Goal: Task Accomplishment & Management: Manage account settings

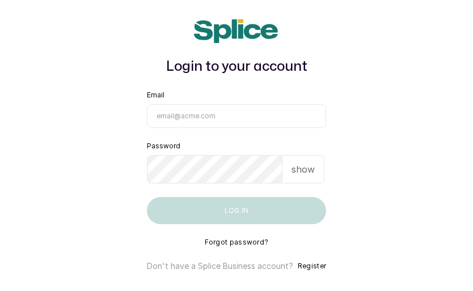
type input "[EMAIL_ADDRESS][DOMAIN_NAME]"
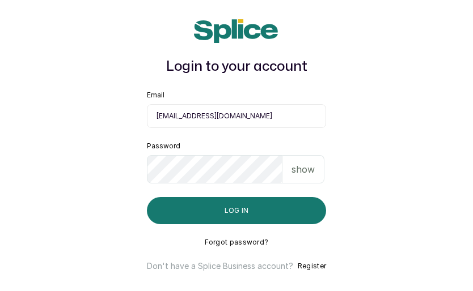
click at [164, 216] on button "Log in" at bounding box center [236, 210] width 179 height 27
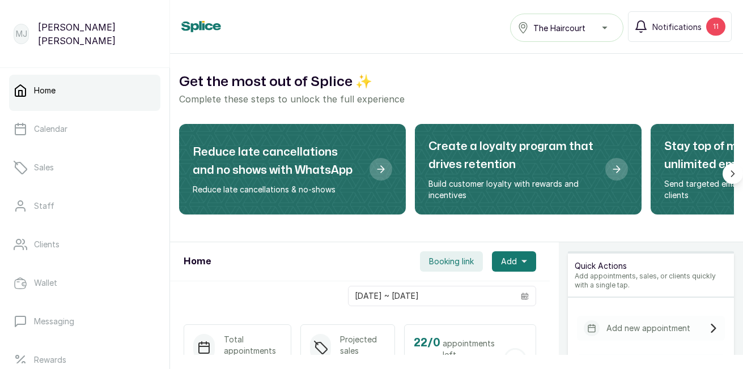
click at [48, 165] on p "Sales" at bounding box center [44, 167] width 20 height 11
